Goal: Transaction & Acquisition: Purchase product/service

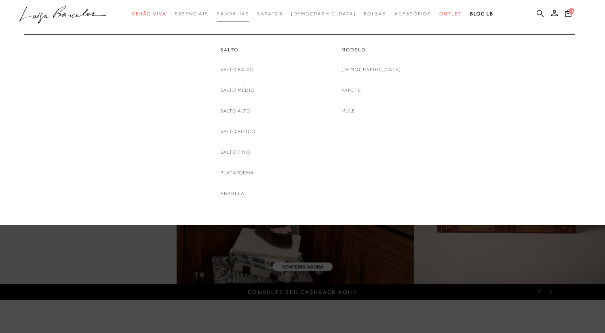
click at [227, 12] on span "Sandálias" at bounding box center [233, 14] width 32 height 6
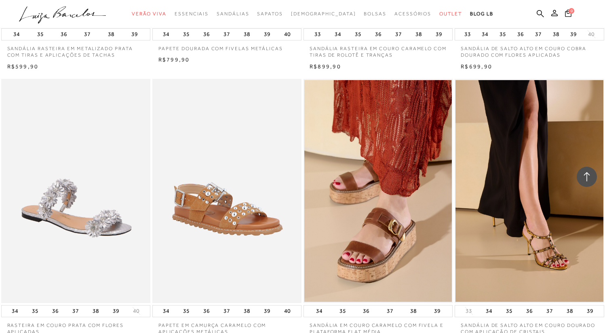
scroll to position [1514, 0]
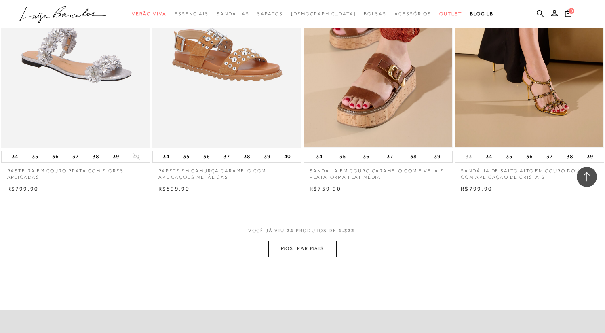
click at [291, 250] on button "MOSTRAR MAIS" at bounding box center [302, 248] width 68 height 16
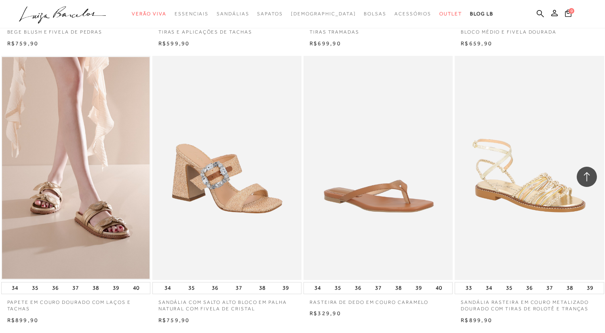
scroll to position [3135, 0]
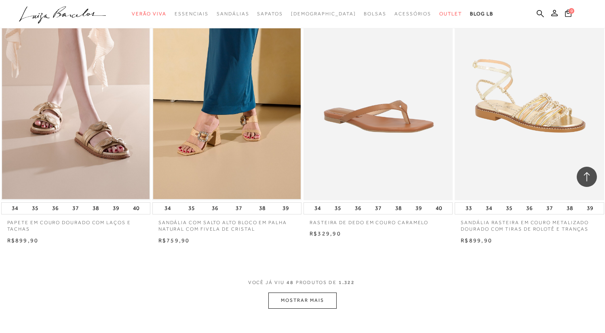
click at [291, 304] on button "MOSTRAR MAIS" at bounding box center [302, 300] width 68 height 16
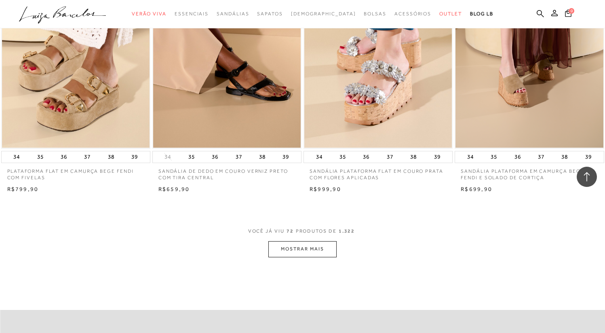
scroll to position [4876, 0]
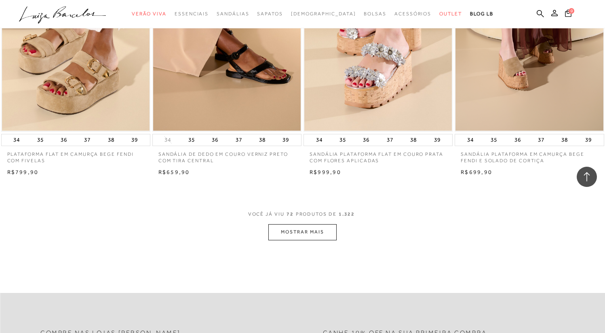
click at [320, 238] on button "MOSTRAR MAIS" at bounding box center [302, 232] width 68 height 16
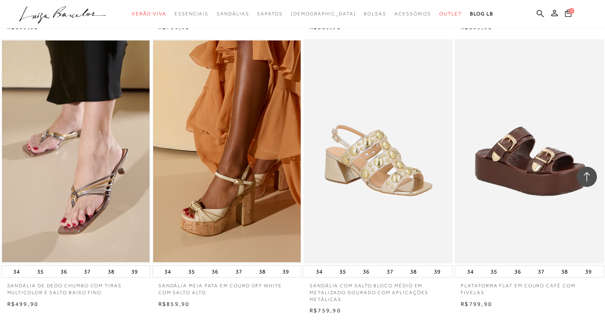
scroll to position [6502, 0]
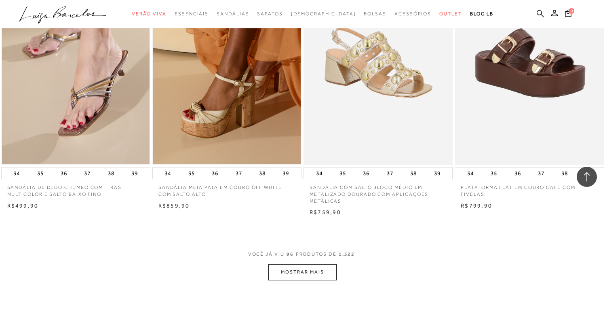
click at [287, 272] on button "MOSTRAR MAIS" at bounding box center [302, 272] width 68 height 16
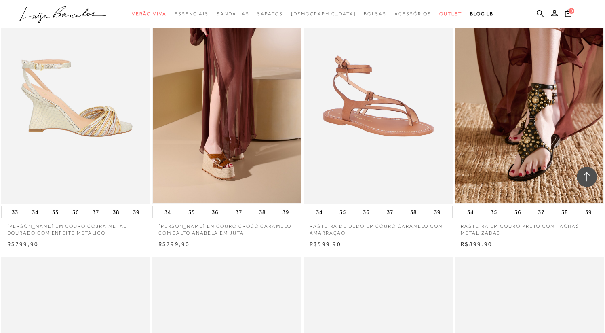
scroll to position [6738, 0]
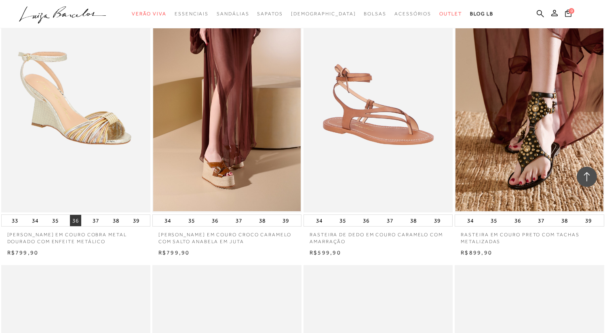
click at [78, 222] on button "36" at bounding box center [75, 220] width 11 height 11
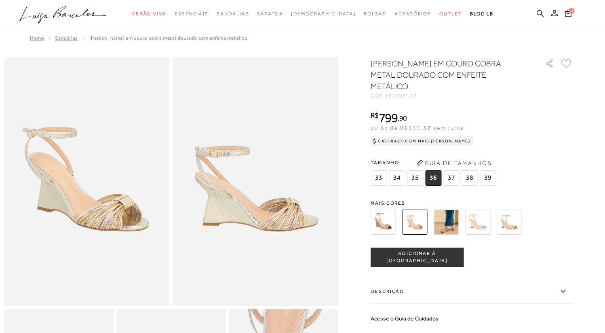
click at [452, 221] on img at bounding box center [446, 221] width 25 height 25
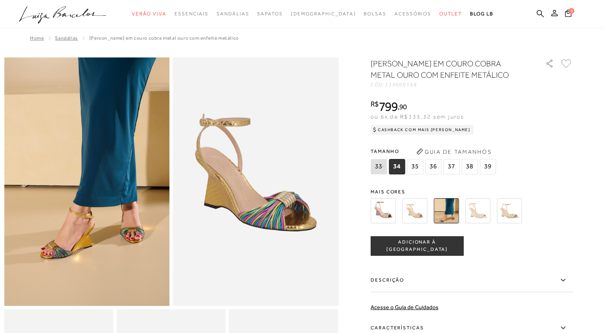
click at [413, 215] on img at bounding box center [414, 210] width 25 height 25
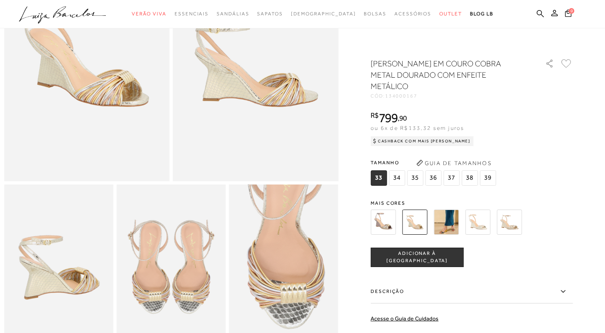
scroll to position [266, 0]
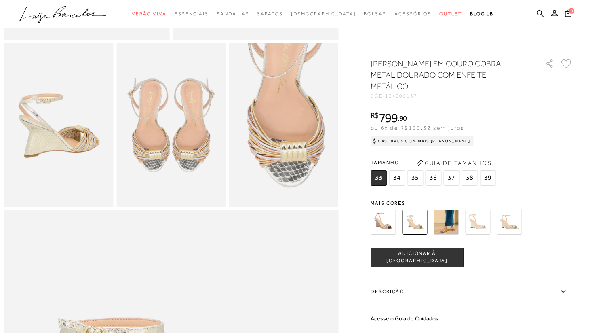
click at [396, 222] on img at bounding box center [383, 221] width 25 height 25
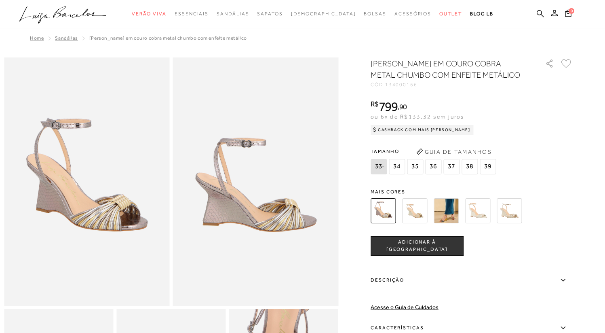
click at [418, 179] on div "SANDÁLIA ANABELA EM COURO COBRA METAL CHUMBO COM ENFEITE METÁLICO CÓD: 13400016…" at bounding box center [472, 238] width 202 height 360
click at [416, 209] on img at bounding box center [414, 210] width 25 height 25
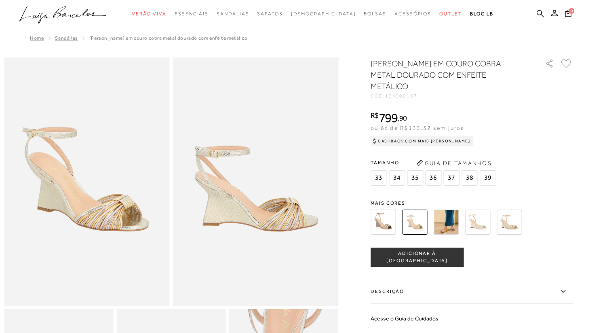
click at [473, 214] on img at bounding box center [477, 221] width 25 height 25
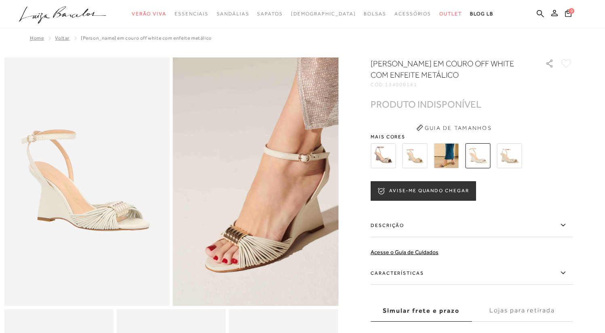
click at [266, 258] on img at bounding box center [246, 109] width 331 height 497
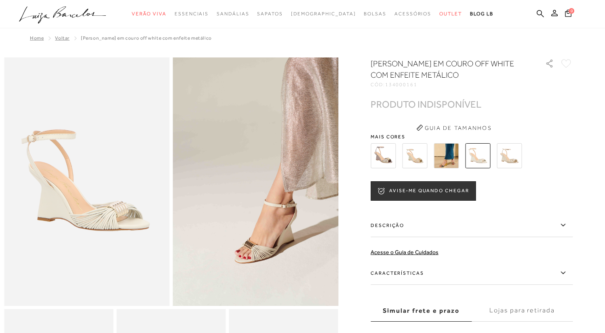
click at [510, 160] on img at bounding box center [509, 155] width 25 height 25
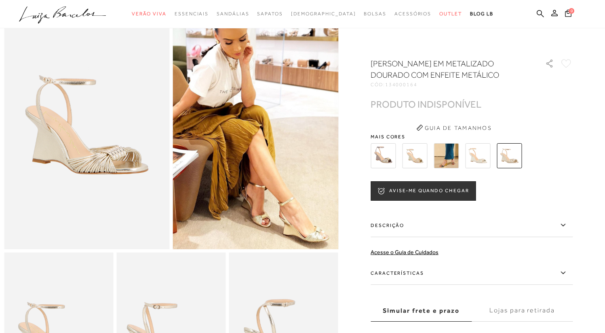
scroll to position [52, 0]
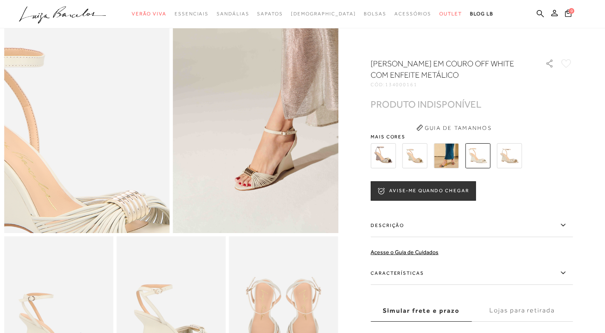
scroll to position [122, 0]
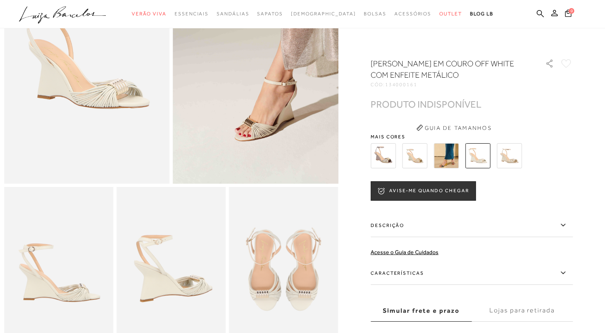
click at [412, 159] on img at bounding box center [414, 155] width 25 height 25
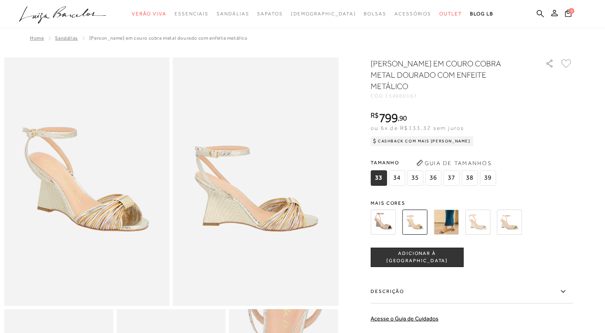
click at [435, 177] on span "36" at bounding box center [433, 177] width 16 height 15
click at [415, 256] on span "ADICIONAR À [GEOGRAPHIC_DATA]" at bounding box center [417, 257] width 92 height 14
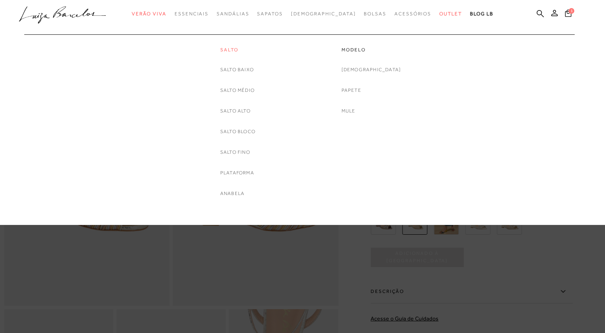
click at [227, 49] on link "Salto" at bounding box center [237, 49] width 35 height 7
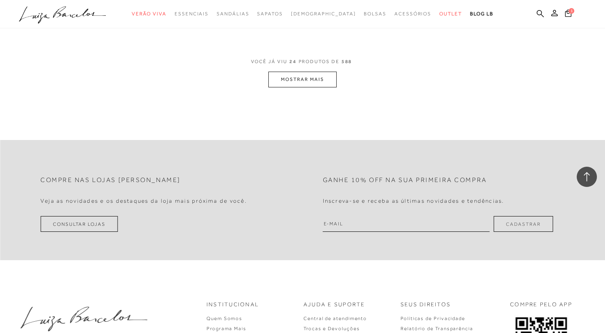
scroll to position [1693, 0]
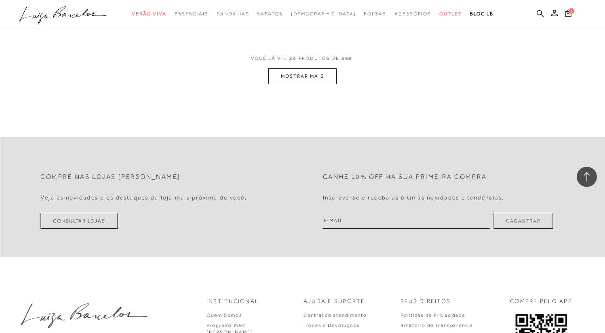
click at [311, 73] on button "MOSTRAR MAIS" at bounding box center [302, 76] width 68 height 16
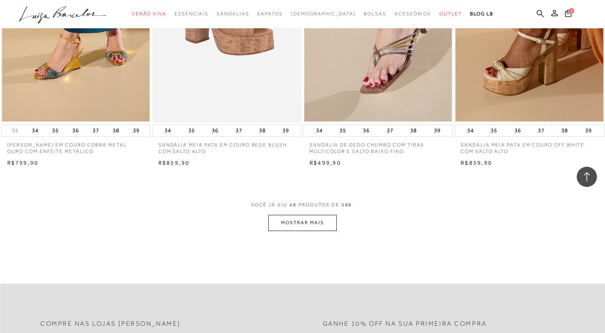
scroll to position [3217, 0]
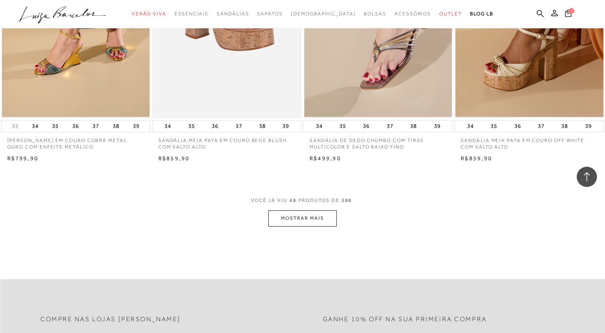
click at [286, 213] on button "MOSTRAR MAIS" at bounding box center [302, 218] width 68 height 16
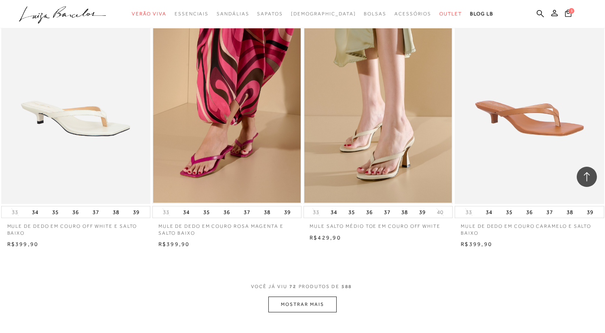
scroll to position [4798, 0]
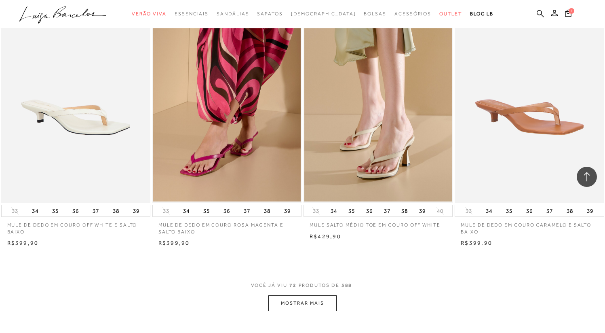
click at [309, 306] on button "MOSTRAR MAIS" at bounding box center [302, 303] width 68 height 16
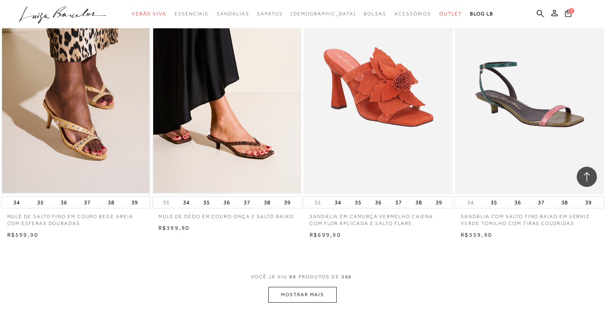
scroll to position [6479, 0]
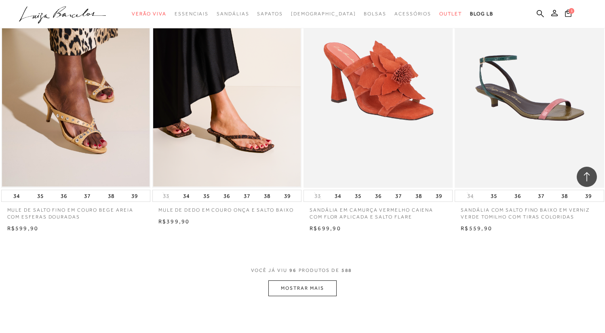
click at [304, 288] on button "MOSTRAR MAIS" at bounding box center [302, 288] width 68 height 16
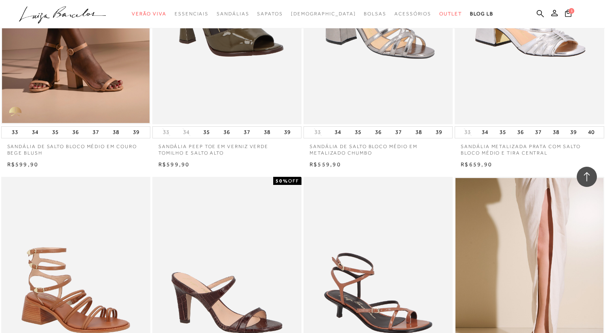
scroll to position [14850, 0]
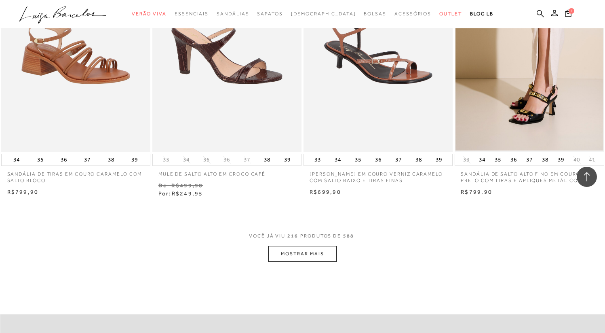
click at [307, 261] on button "MOSTRAR MAIS" at bounding box center [302, 254] width 68 height 16
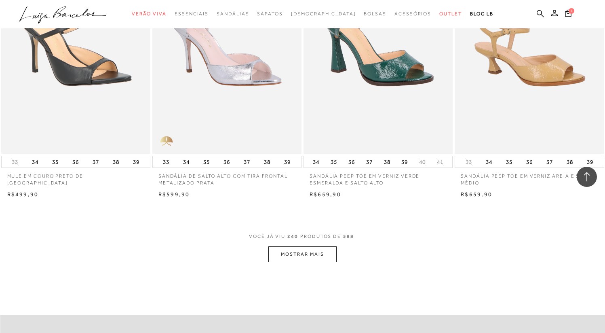
scroll to position [16670, 0]
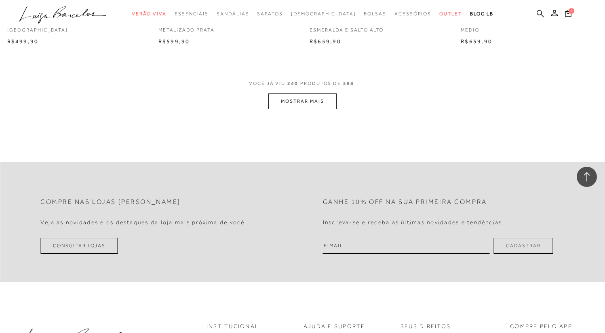
click at [306, 109] on button "MOSTRAR MAIS" at bounding box center [302, 101] width 68 height 16
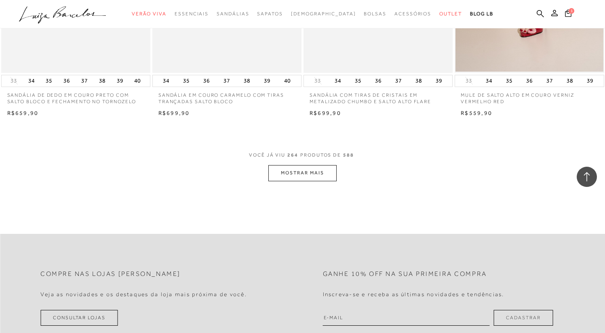
scroll to position [18356, 0]
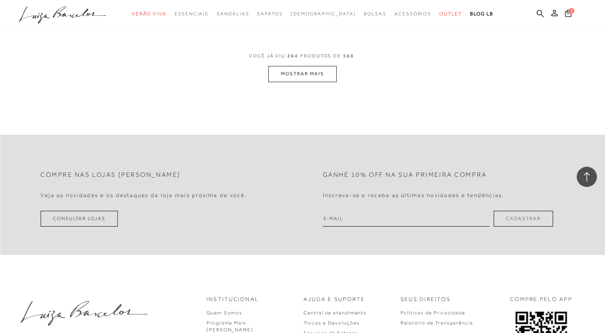
click at [295, 81] on button "MOSTRAR MAIS" at bounding box center [302, 74] width 68 height 16
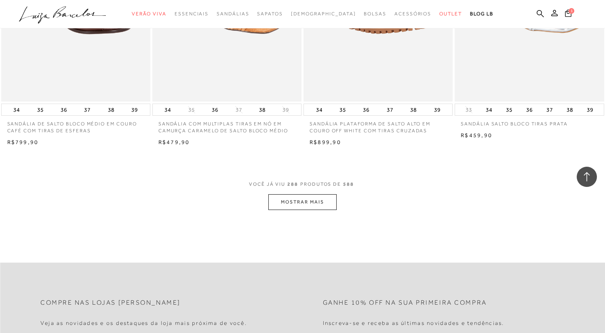
scroll to position [19895, 0]
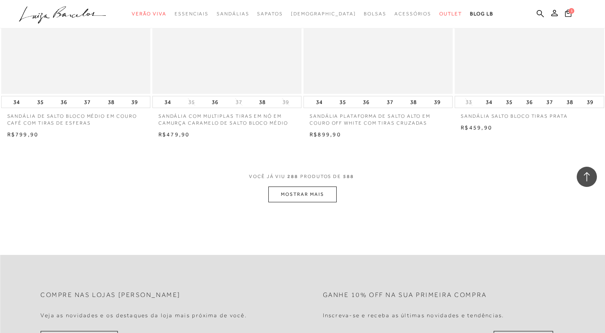
click at [291, 202] on button "MOSTRAR MAIS" at bounding box center [302, 194] width 68 height 16
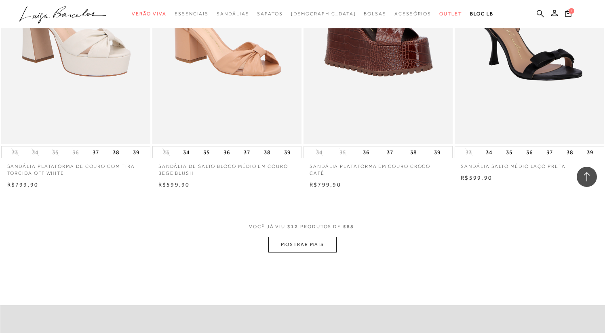
scroll to position [21517, 0]
click at [292, 249] on button "MOSTRAR MAIS" at bounding box center [302, 245] width 68 height 16
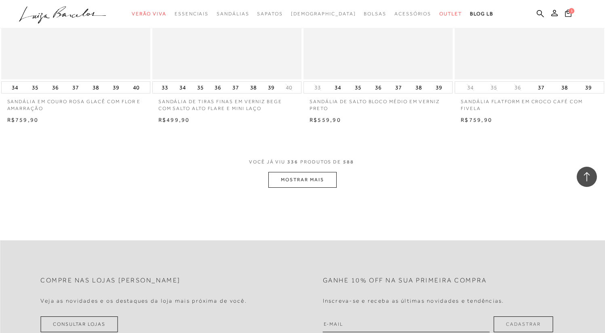
scroll to position [23248, 0]
click at [286, 181] on button "MOSTRAR MAIS" at bounding box center [302, 179] width 68 height 16
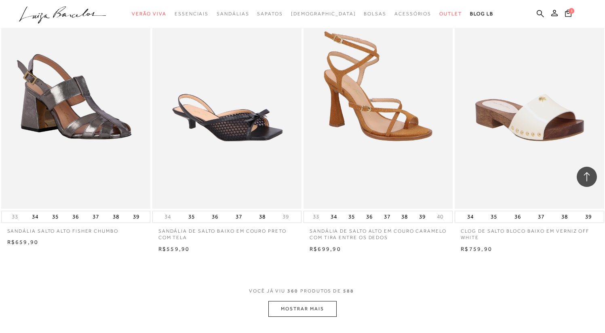
scroll to position [24938, 0]
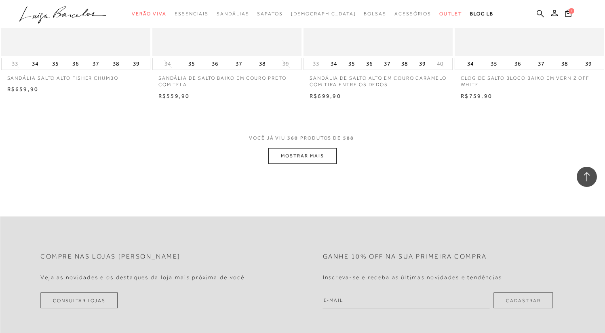
click at [283, 164] on button "MOSTRAR MAIS" at bounding box center [302, 156] width 68 height 16
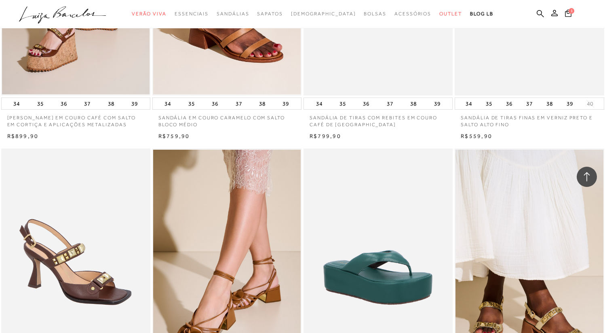
scroll to position [13125, 0]
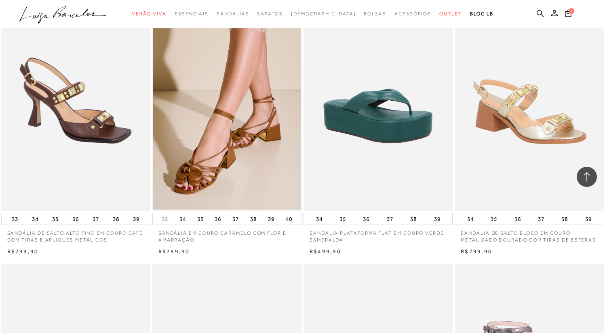
click at [515, 181] on img at bounding box center [530, 99] width 148 height 224
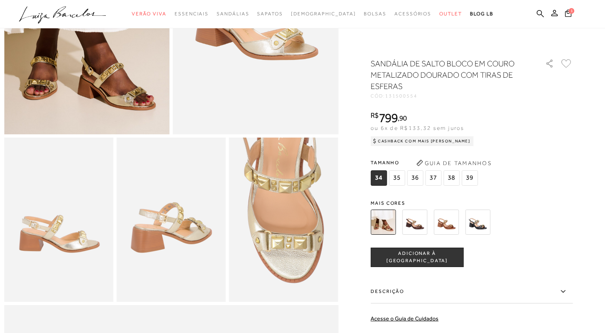
scroll to position [156, 0]
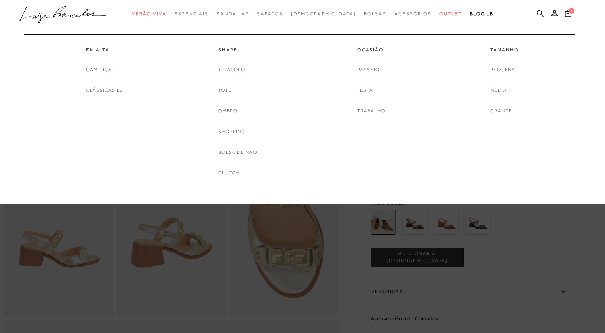
click at [364, 14] on span "Bolsas" at bounding box center [375, 14] width 23 height 6
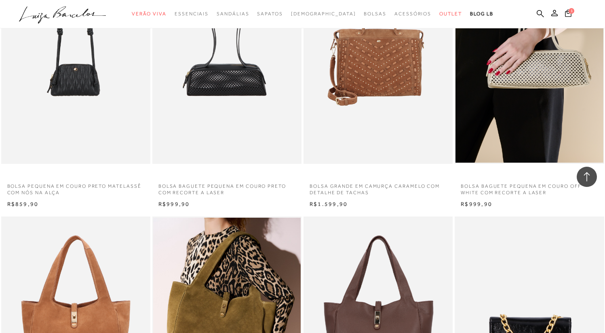
scroll to position [1382, 0]
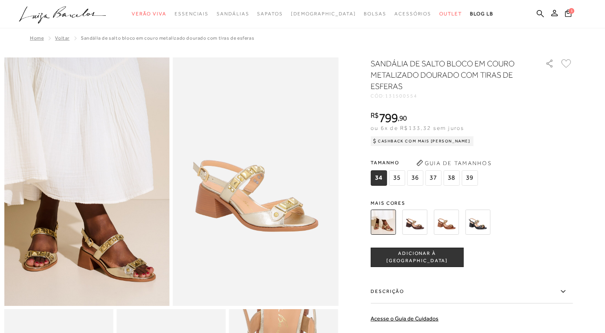
click at [420, 178] on span "36" at bounding box center [415, 177] width 16 height 15
click at [451, 258] on button "ADICIONAR À [GEOGRAPHIC_DATA]" at bounding box center [417, 256] width 93 height 19
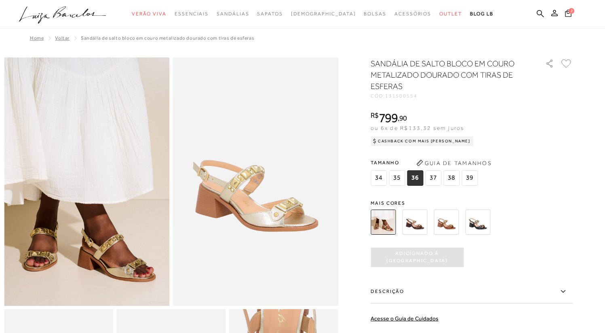
click at [570, 15] on icon at bounding box center [568, 13] width 6 height 8
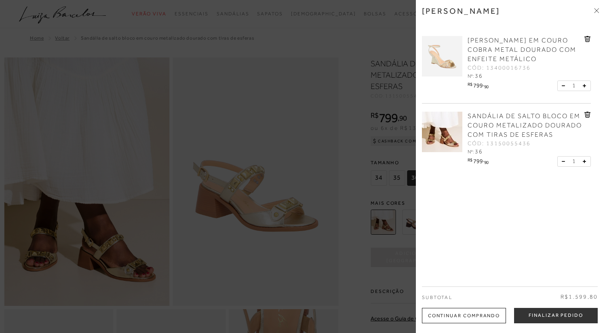
click at [0, 23] on div at bounding box center [302, 166] width 605 height 333
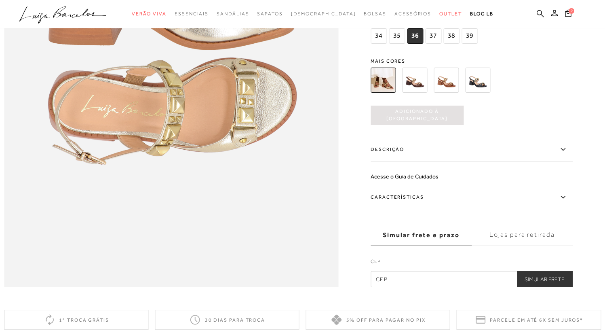
scroll to position [623, 0]
